Goal: Task Accomplishment & Management: Complete application form

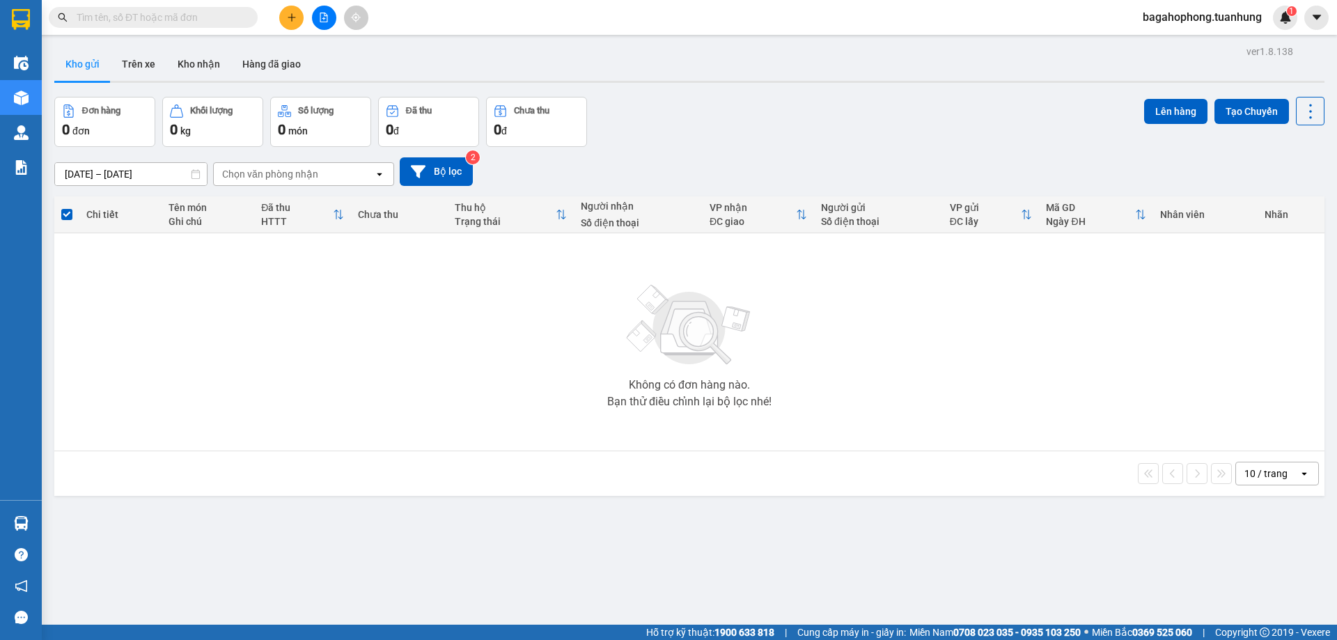
scroll to position [82, 0]
click at [291, 13] on icon "plus" at bounding box center [292, 18] width 10 height 10
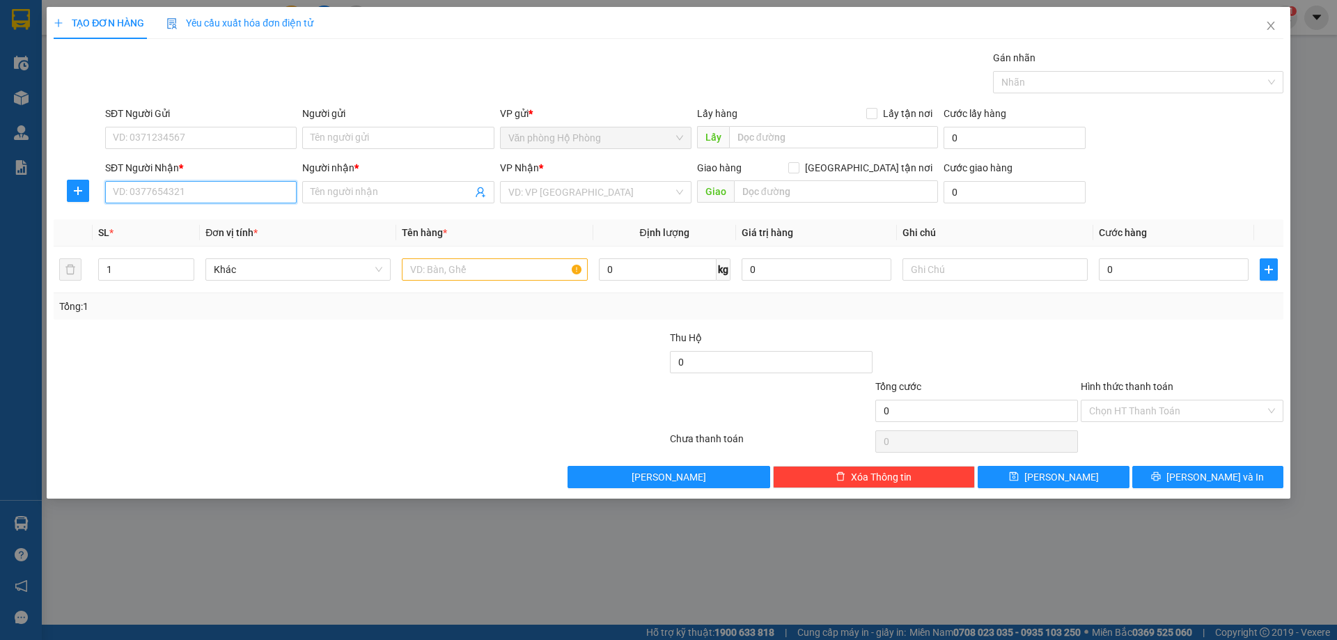
click at [202, 193] on input "SĐT Người Nhận *" at bounding box center [201, 192] width 192 height 22
click at [231, 217] on div "0837996897 - SIN" at bounding box center [201, 219] width 175 height 15
type input "0837996897"
type input "SIN"
type input "0837996897"
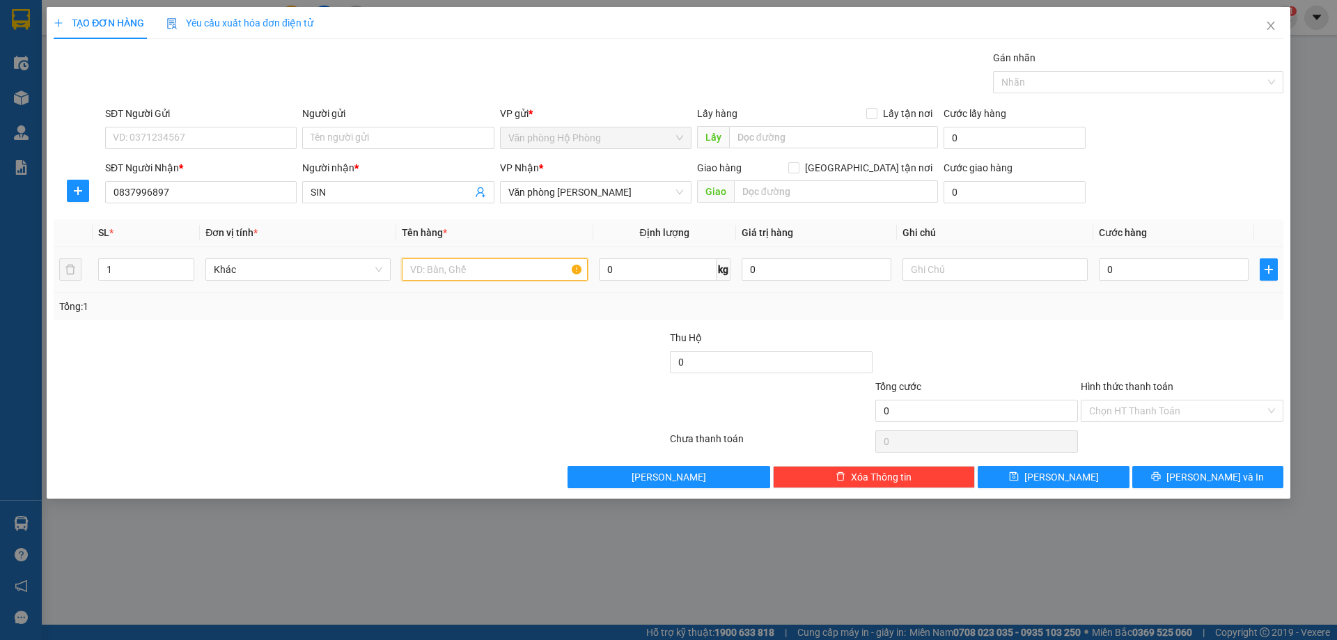
click at [405, 269] on input "text" at bounding box center [494, 269] width 185 height 22
click at [624, 189] on span "Văn phòng [PERSON_NAME]" at bounding box center [595, 192] width 175 height 21
type input "1 thung"
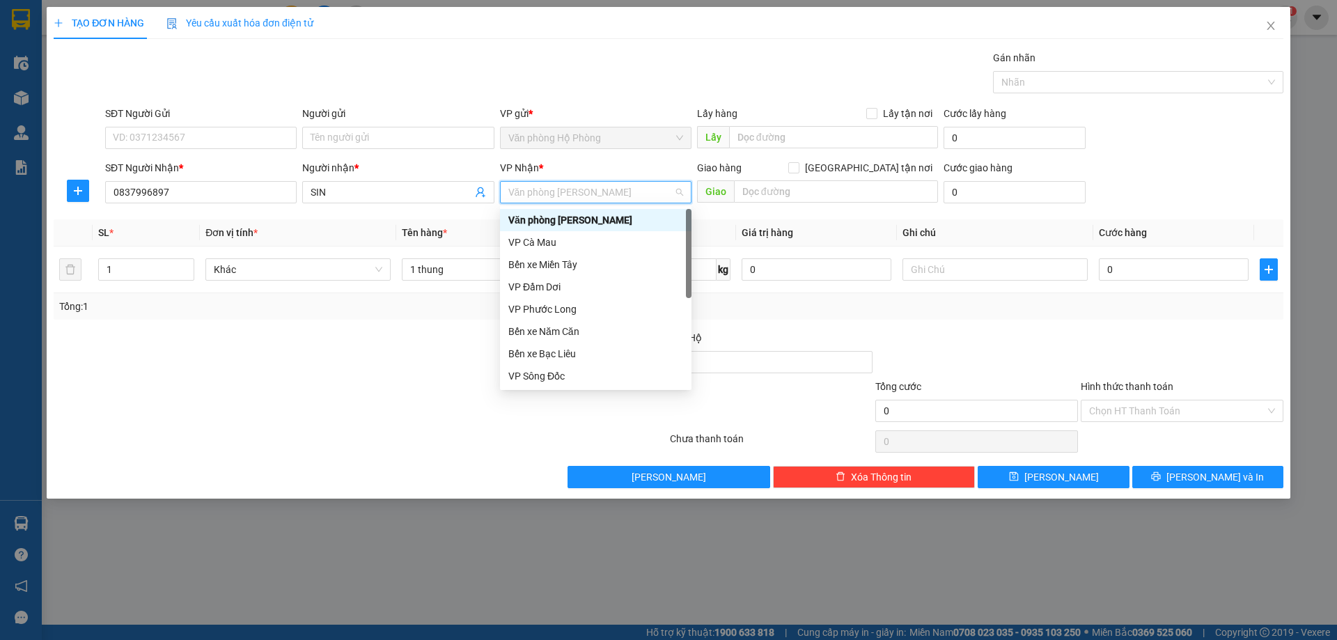
click at [637, 214] on div "Văn phòng [PERSON_NAME]" at bounding box center [595, 219] width 175 height 15
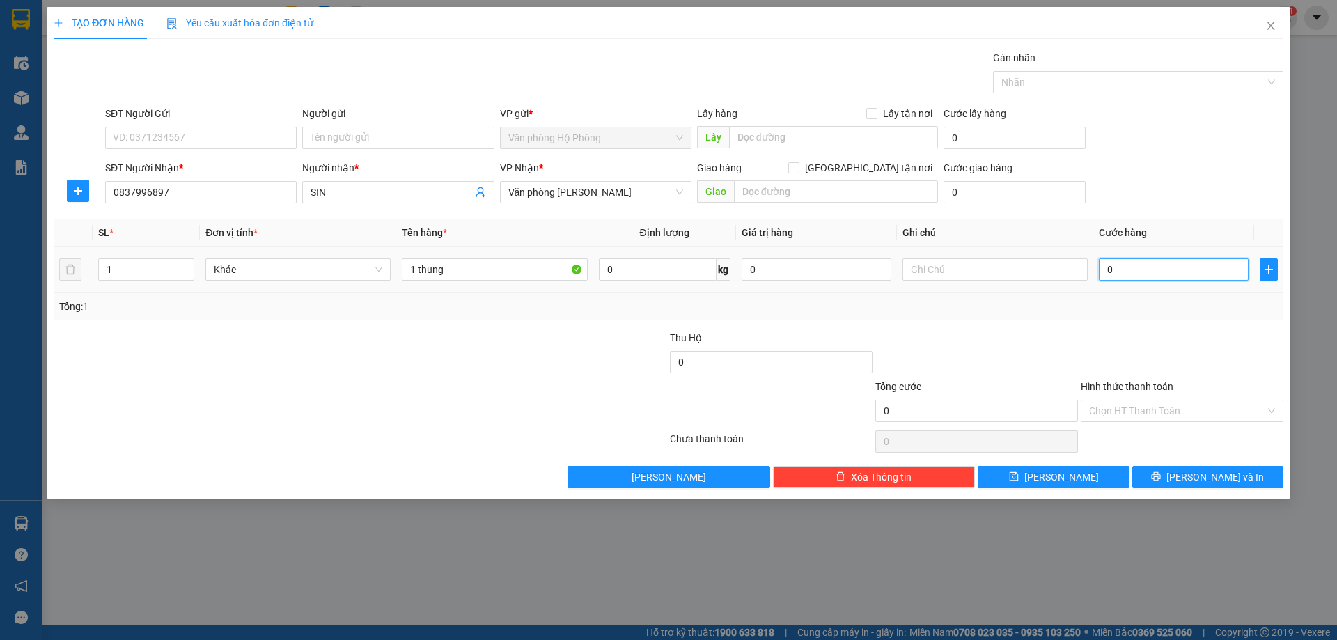
click at [1102, 272] on input "0" at bounding box center [1174, 269] width 150 height 22
type input "4"
type input "40"
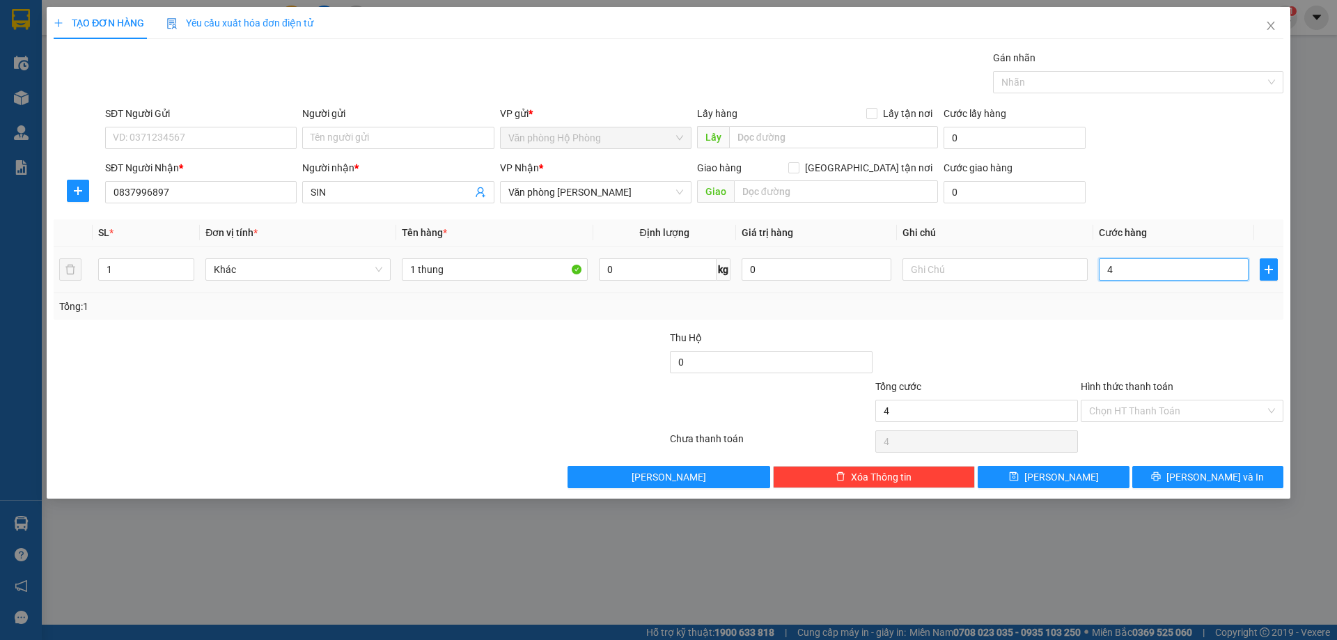
type input "40"
type input "400"
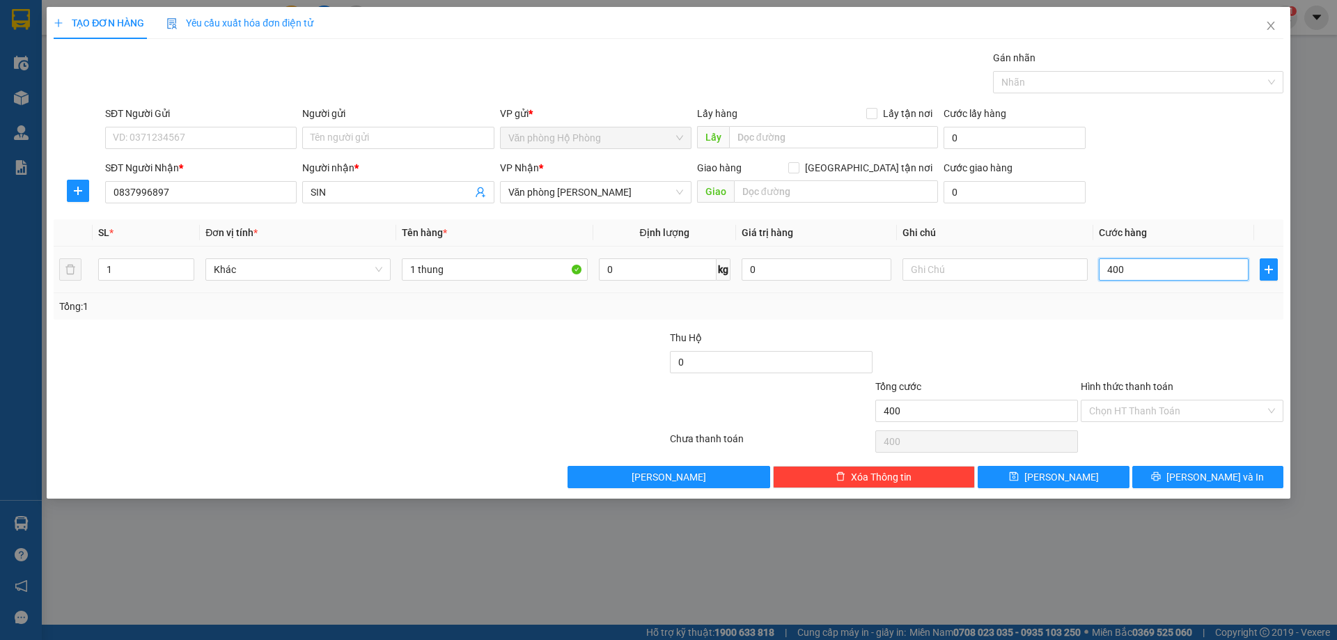
type input "4.000"
type input "40.000"
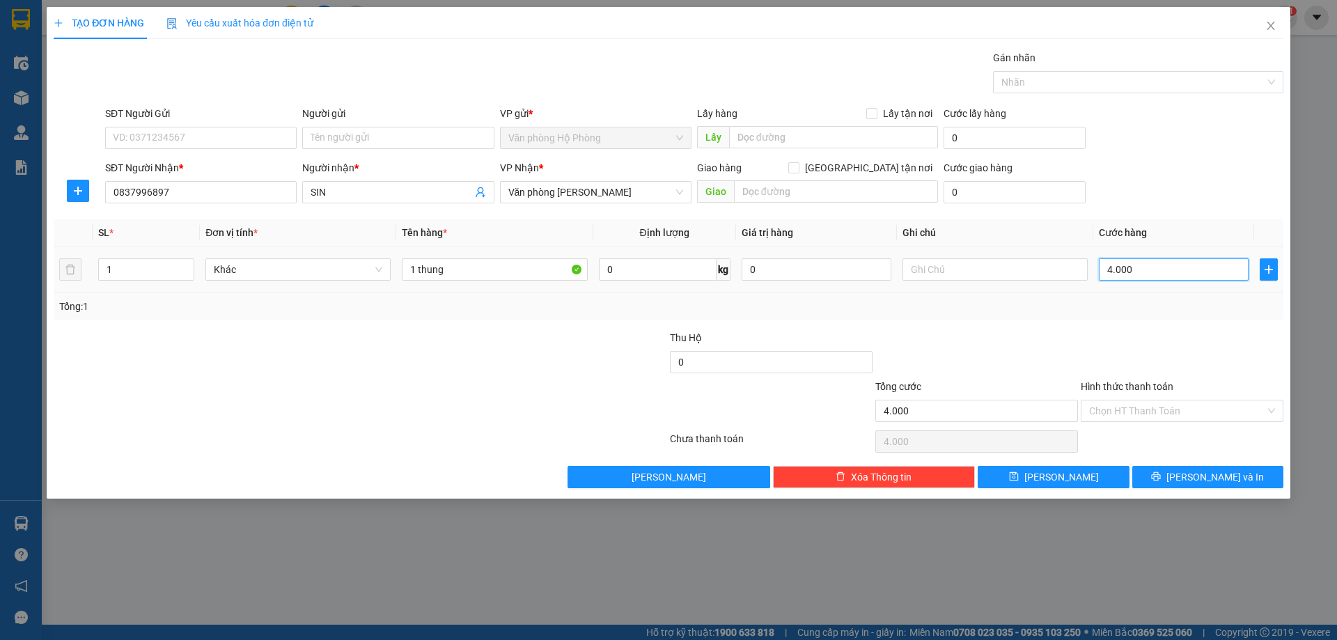
type input "40.000"
click at [1193, 403] on input "Hình thức thanh toán" at bounding box center [1177, 410] width 176 height 21
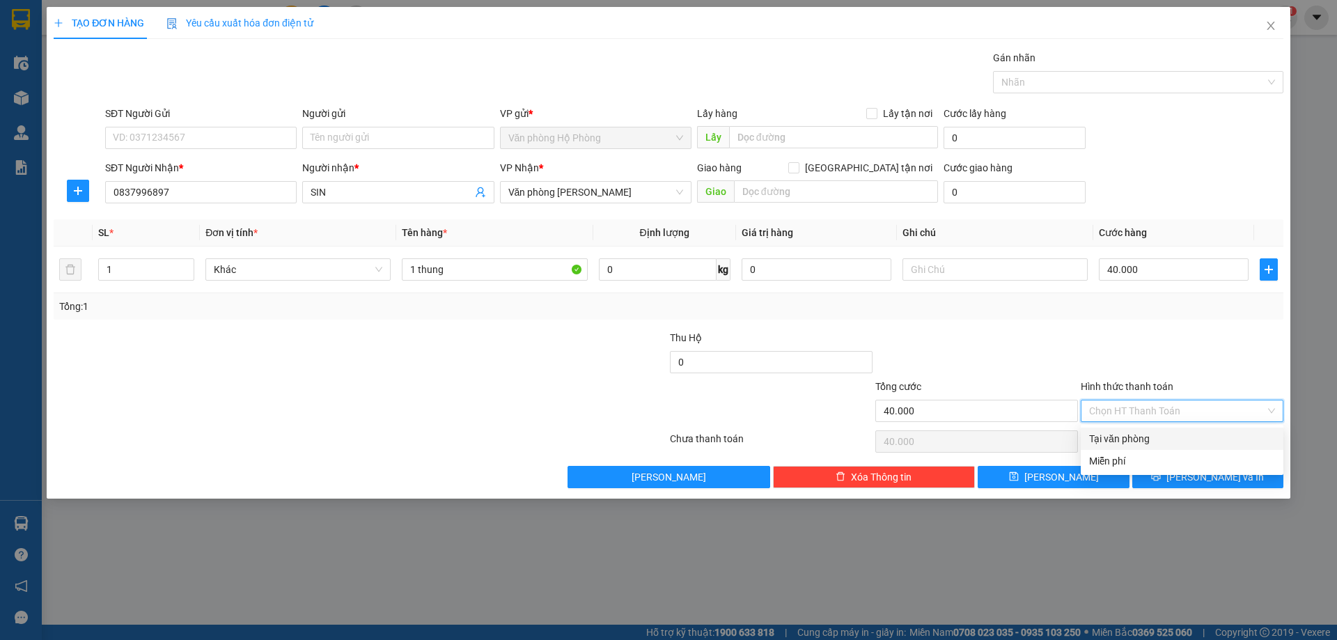
click at [1188, 435] on div "Tại văn phòng" at bounding box center [1182, 438] width 186 height 15
type input "0"
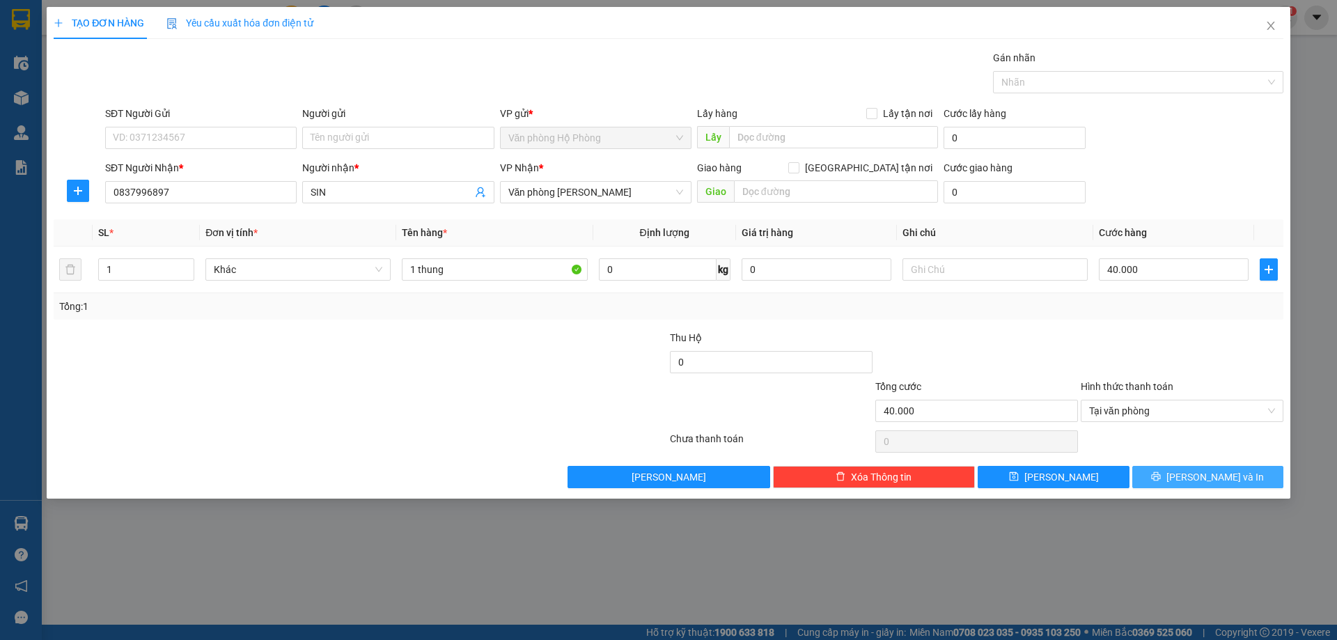
click at [1201, 475] on span "[PERSON_NAME] và In" at bounding box center [1215, 476] width 97 height 15
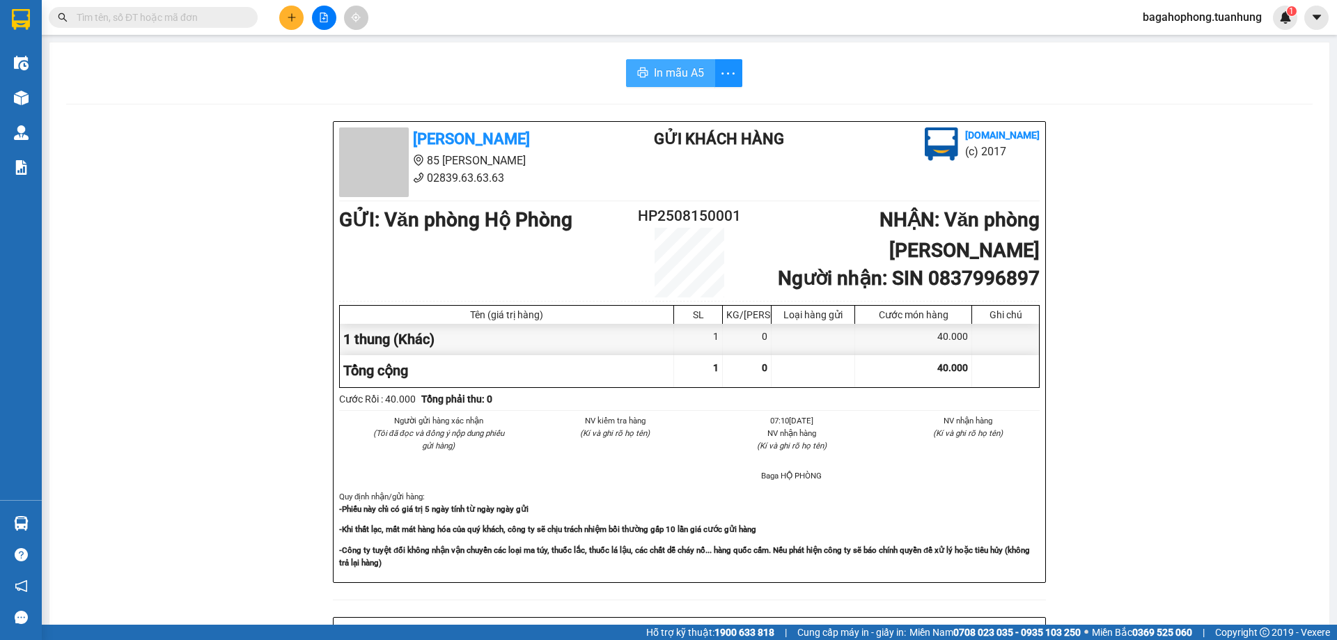
click at [668, 65] on span "In mẫu A5" at bounding box center [679, 72] width 50 height 17
click at [678, 68] on span "In mẫu A5" at bounding box center [679, 72] width 50 height 17
click at [664, 68] on span "In mẫu A5" at bounding box center [679, 72] width 50 height 17
click at [660, 66] on span "In mẫu A5" at bounding box center [679, 72] width 50 height 17
click at [666, 66] on span "In mẫu A5" at bounding box center [679, 72] width 50 height 17
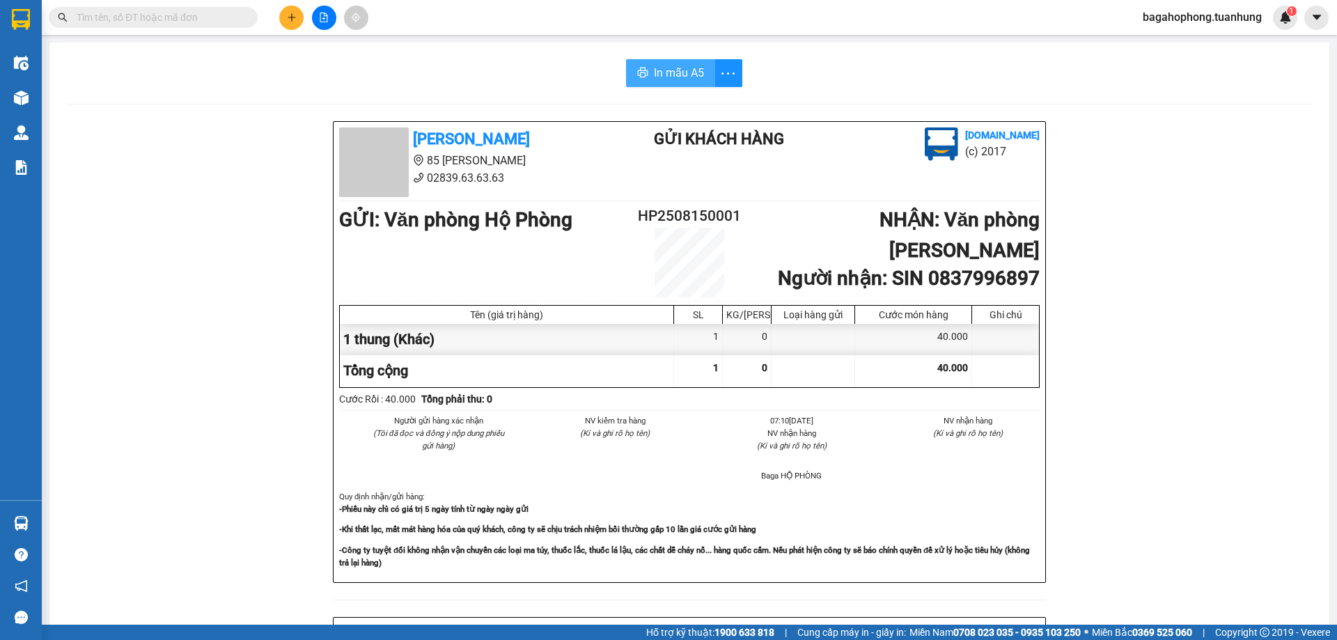
click at [666, 61] on button "In mẫu A5" at bounding box center [670, 73] width 89 height 28
click at [674, 64] on span "In mẫu A5" at bounding box center [679, 72] width 50 height 17
click at [665, 66] on span "In mẫu A5" at bounding box center [679, 72] width 50 height 17
click at [672, 68] on span "In mẫu A5" at bounding box center [679, 72] width 50 height 17
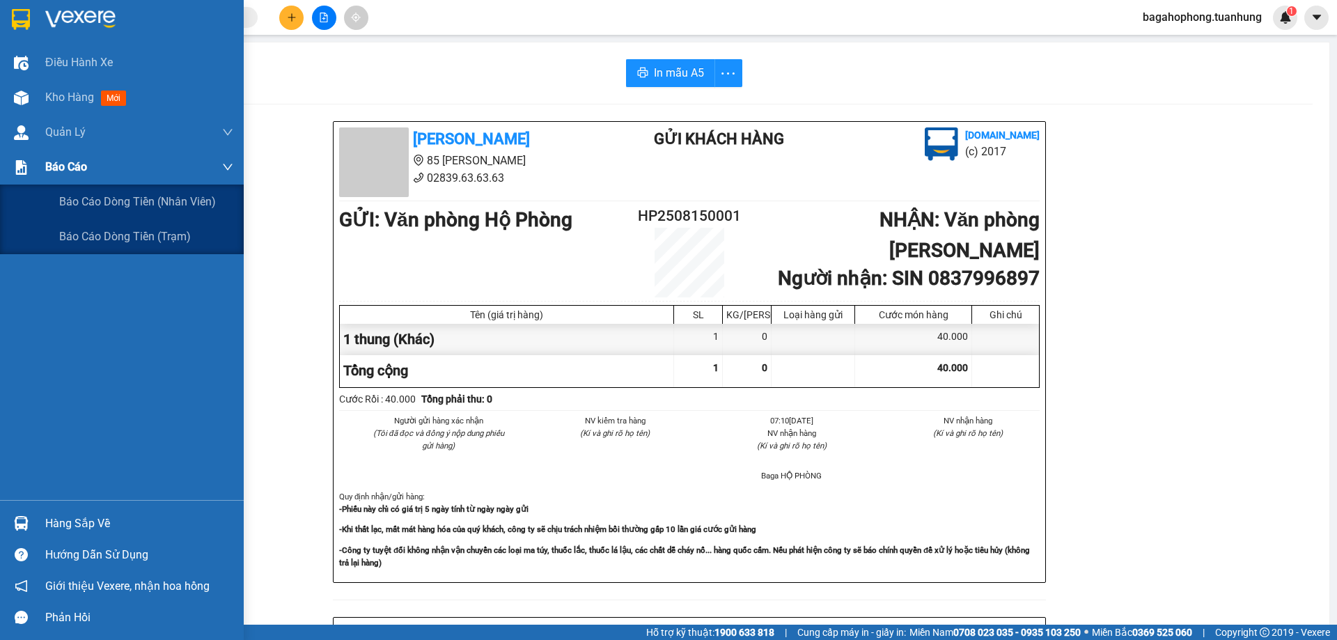
click at [98, 160] on div "Báo cáo" at bounding box center [139, 167] width 188 height 35
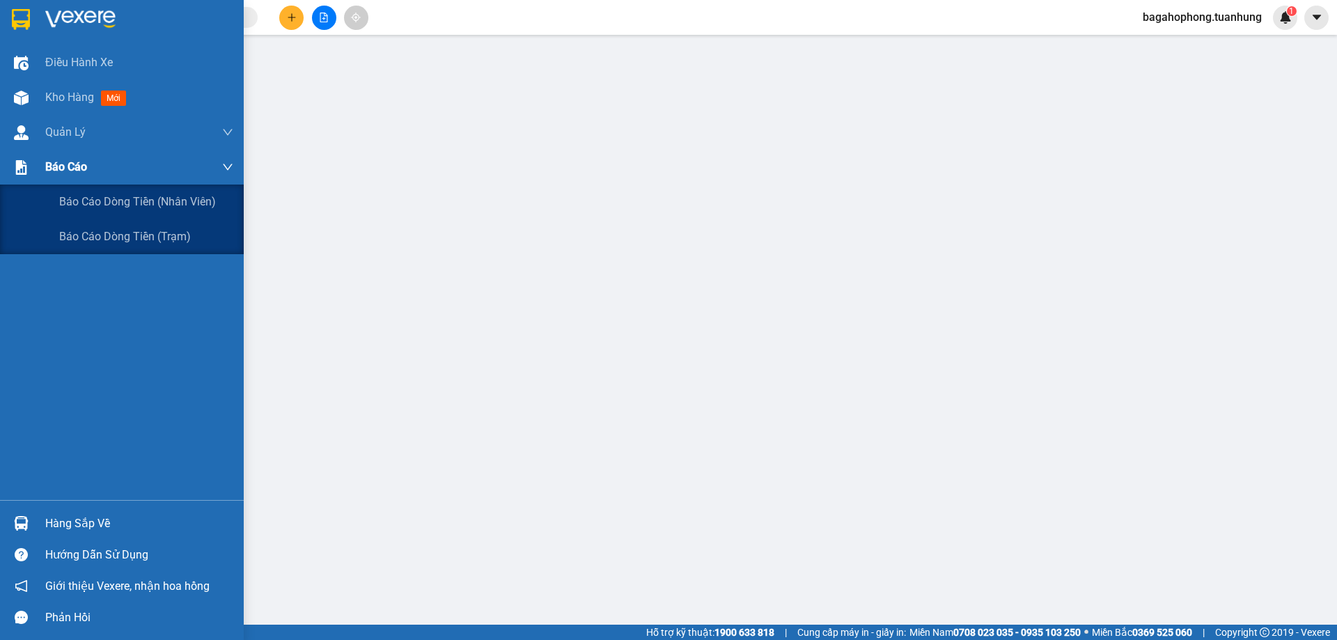
click at [99, 162] on div "Báo cáo" at bounding box center [139, 167] width 188 height 35
click at [103, 200] on span "Báo cáo dòng tiền (nhân viên)" at bounding box center [138, 201] width 158 height 17
